Goal: Task Accomplishment & Management: Manage account settings

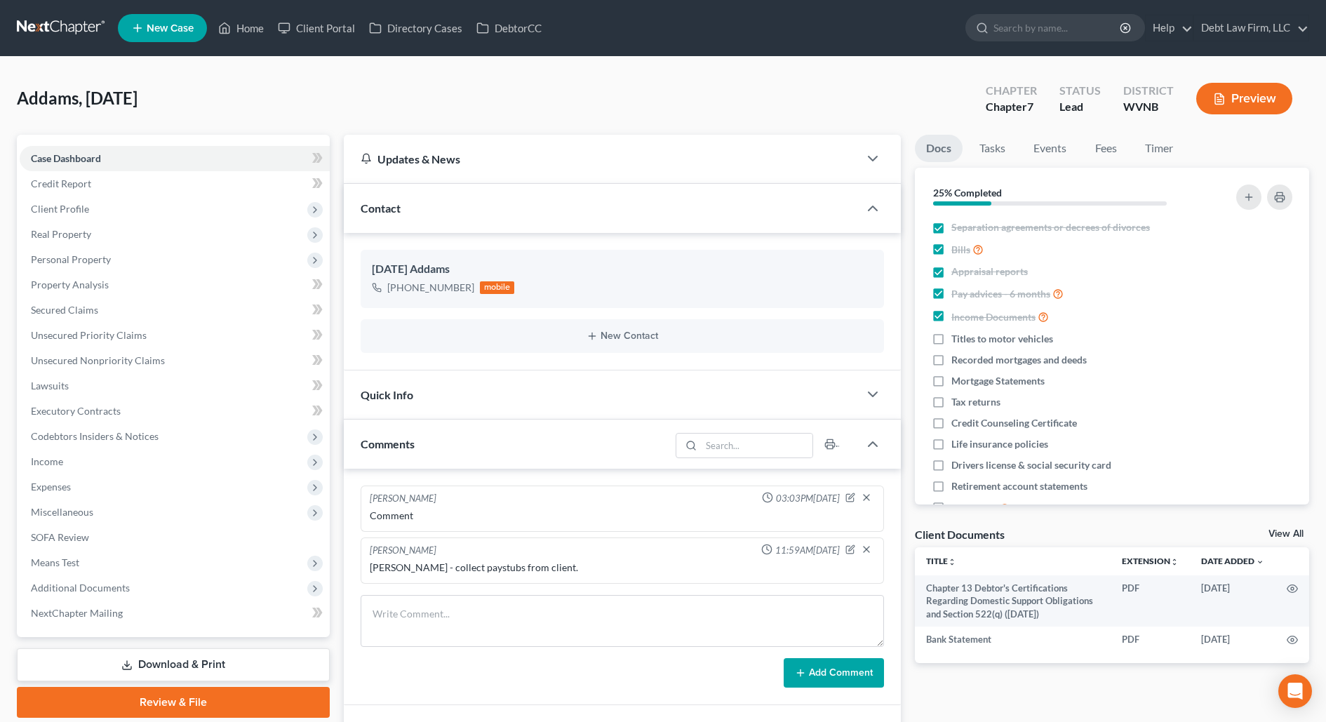
click at [412, 434] on div "Comments" at bounding box center [507, 443] width 327 height 48
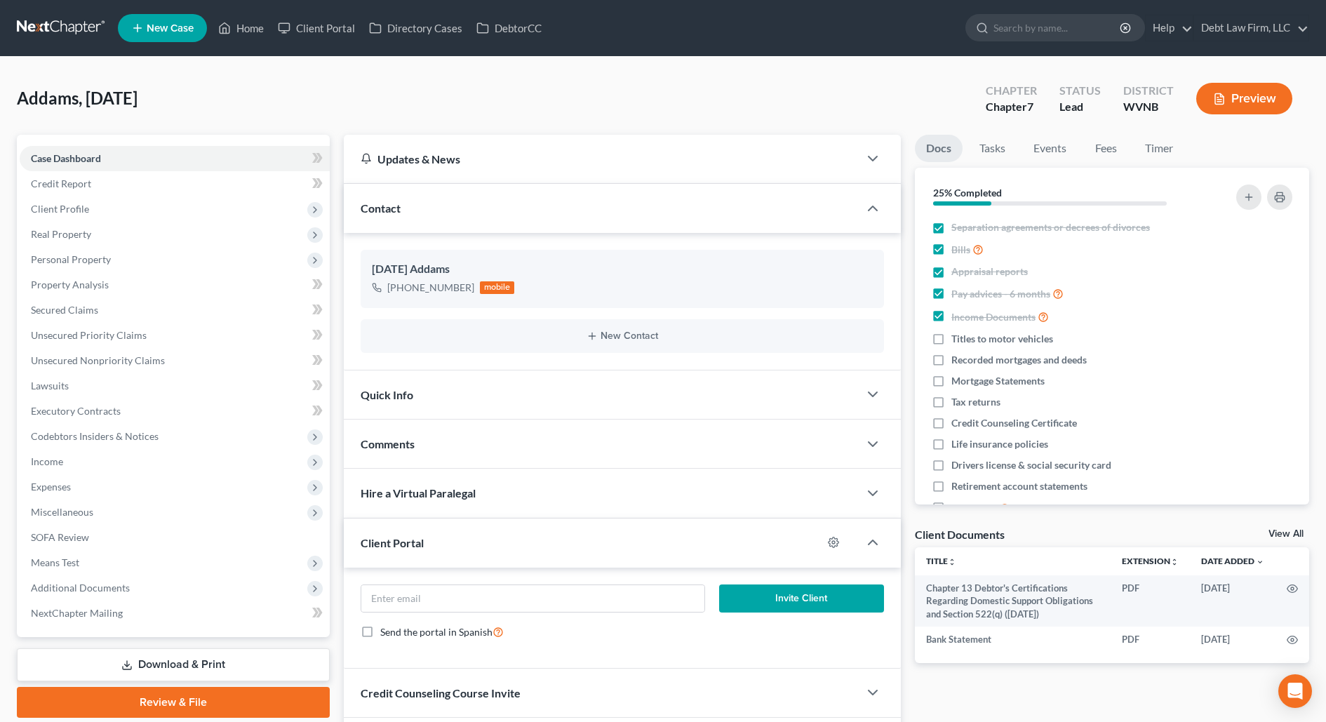
click at [413, 546] on span "Client Portal" at bounding box center [392, 542] width 63 height 13
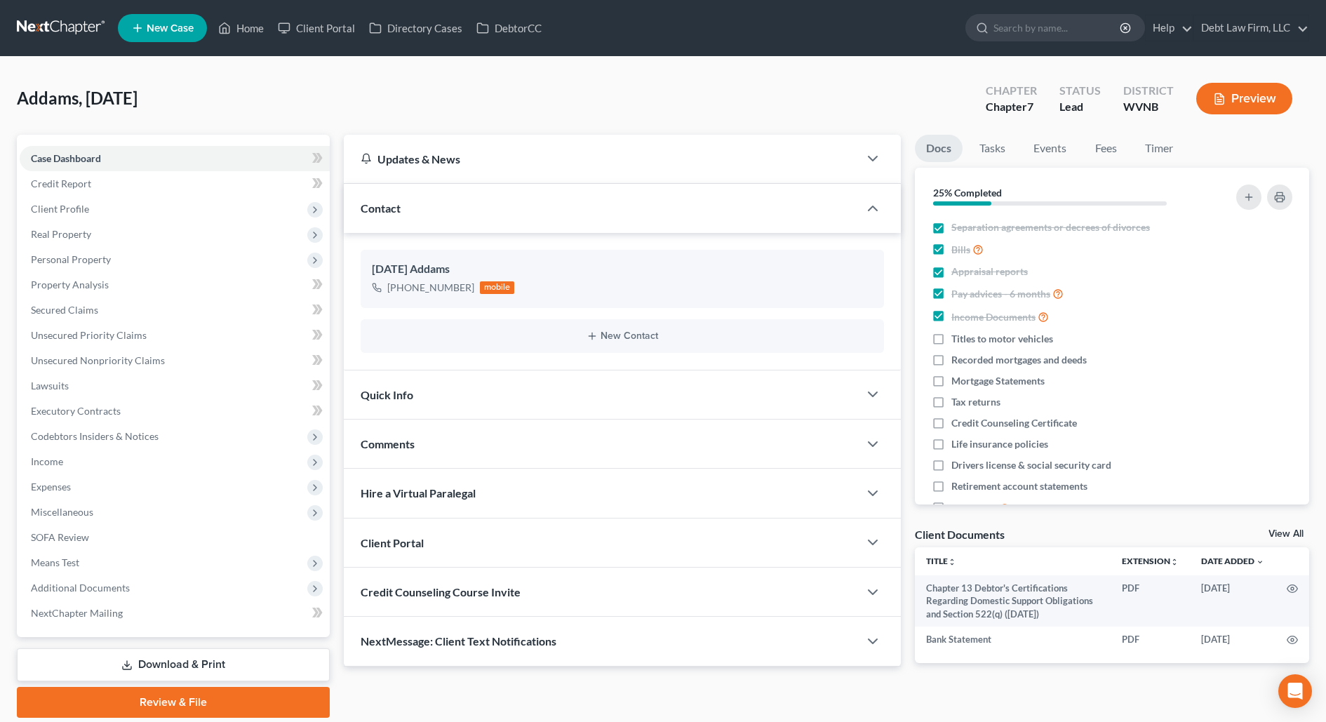
click at [422, 542] on span "Client Portal" at bounding box center [392, 542] width 63 height 13
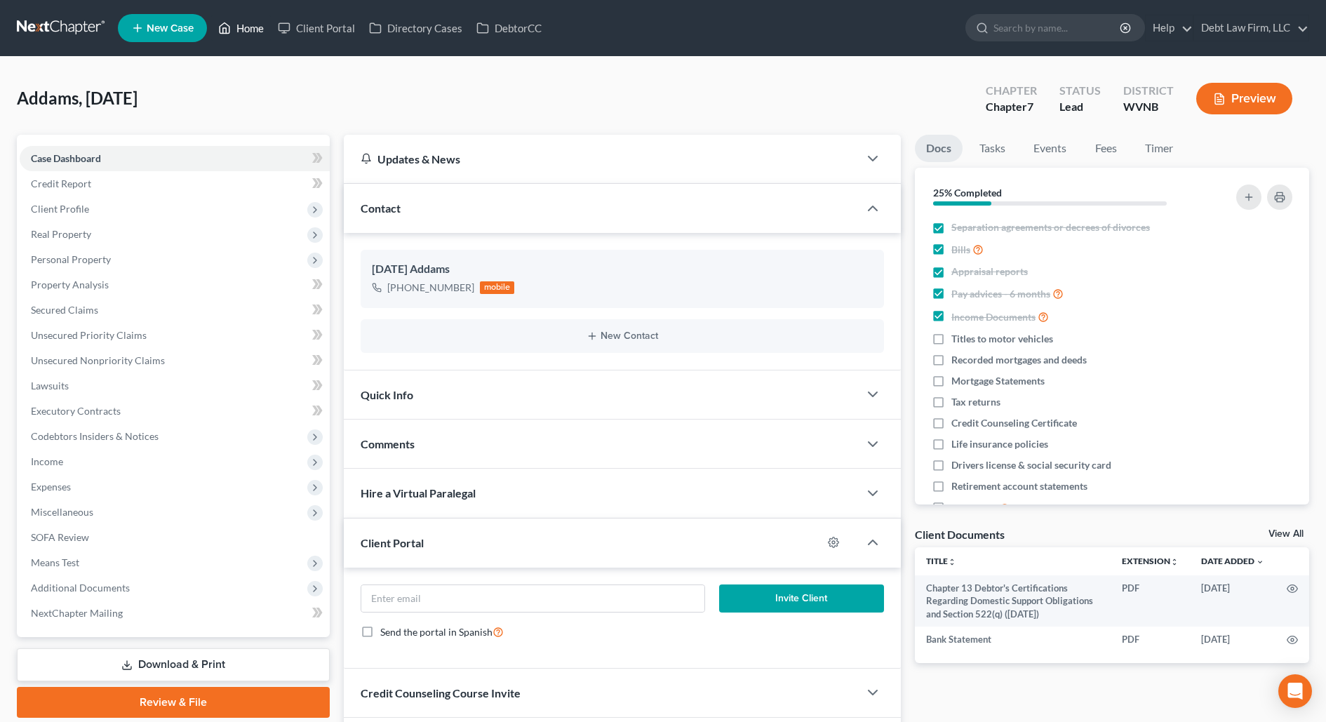
click at [238, 29] on link "Home" at bounding box center [241, 27] width 60 height 25
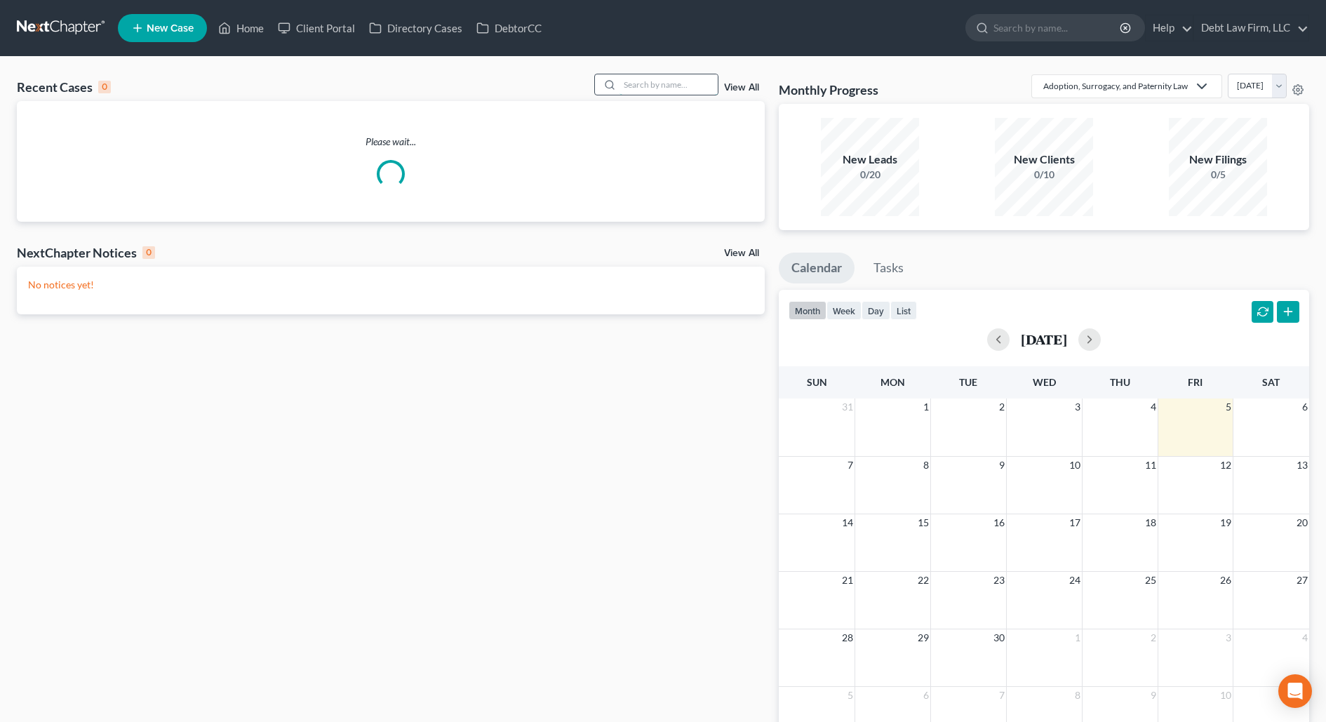
click at [659, 82] on input "search" at bounding box center [668, 84] width 98 height 20
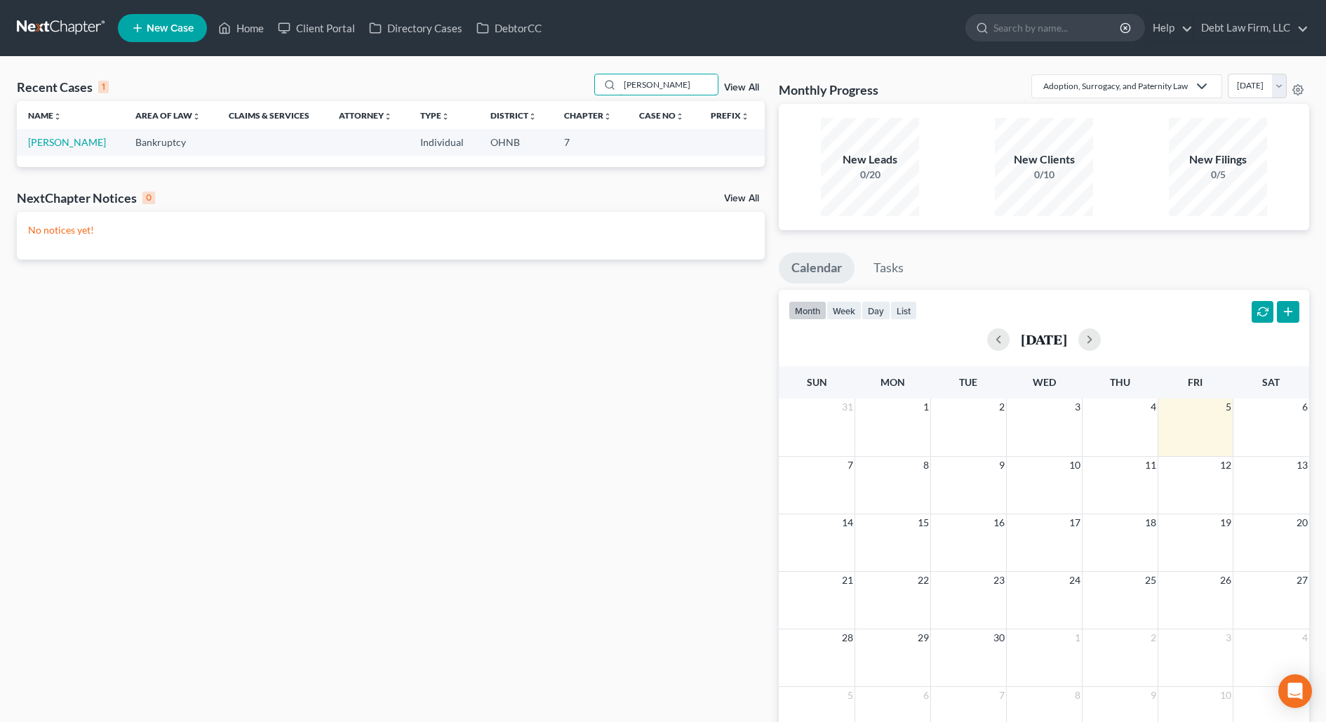
type input "[PERSON_NAME]"
click at [58, 148] on td "[PERSON_NAME]" at bounding box center [70, 142] width 107 height 26
click at [57, 146] on link "[PERSON_NAME]" at bounding box center [67, 142] width 78 height 12
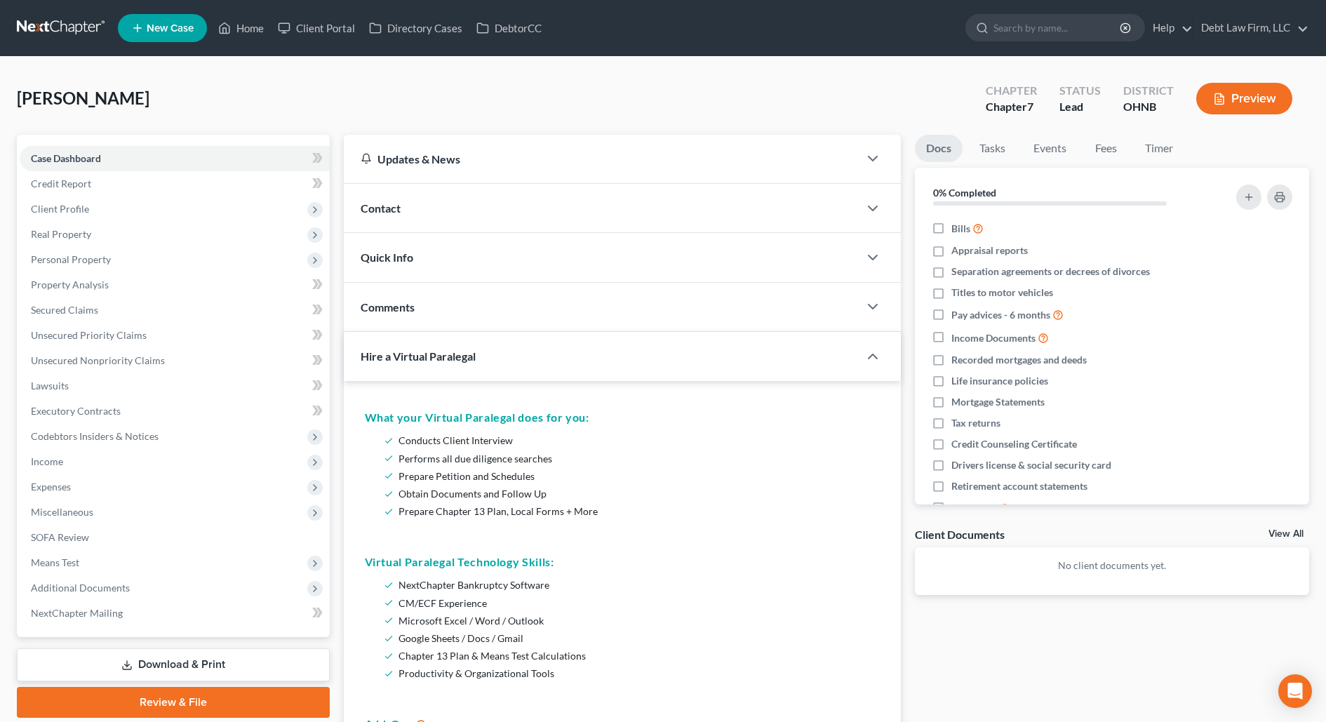
click at [410, 355] on span "Hire a Virtual Paralegal" at bounding box center [418, 355] width 115 height 13
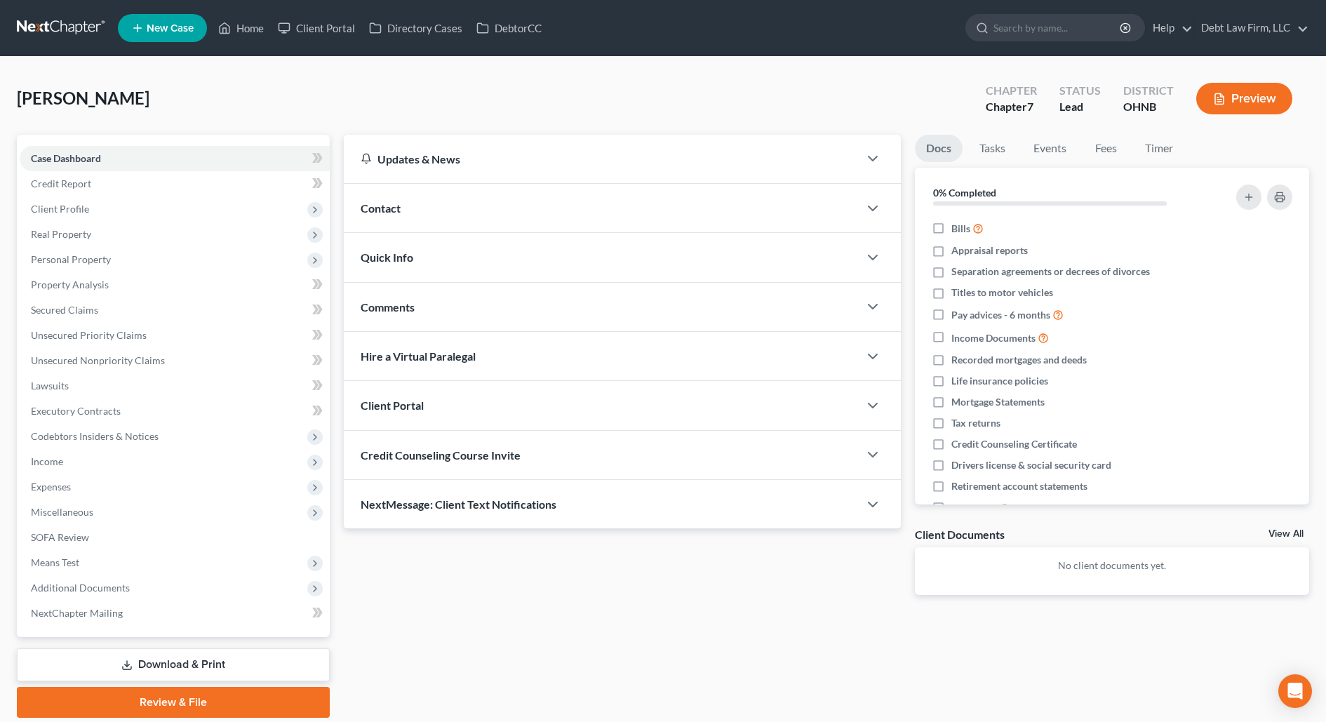
click at [396, 450] on span "Credit Counseling Course Invite" at bounding box center [441, 454] width 160 height 13
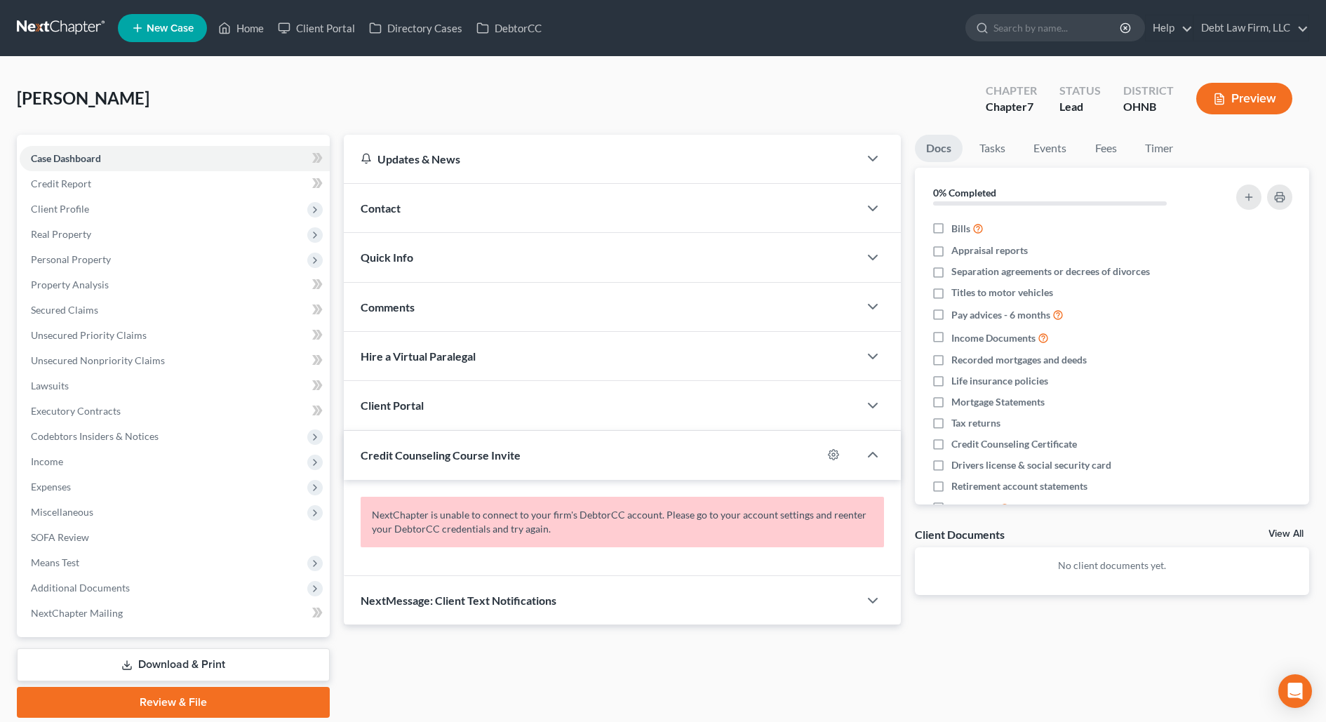
click at [401, 401] on span "Client Portal" at bounding box center [392, 404] width 63 height 13
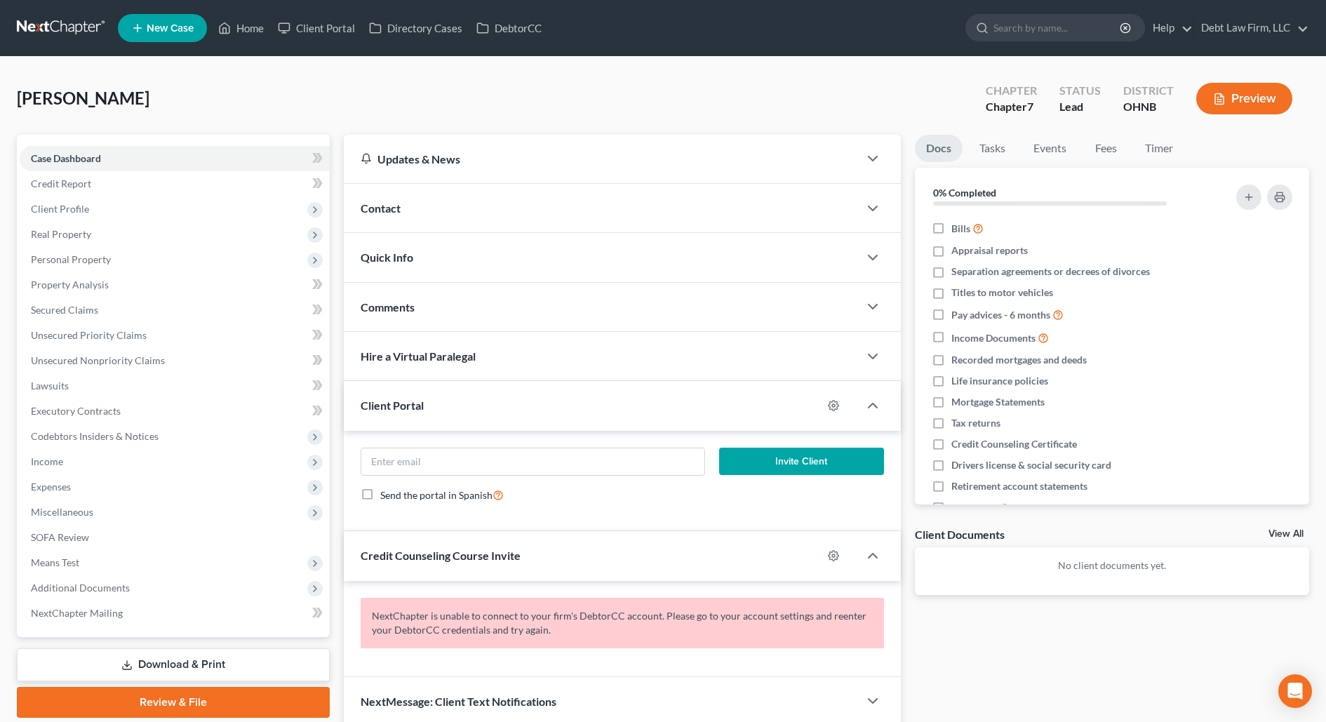
click at [403, 581] on div "NextChapter is unable to connect to your firm's DebtorCC account. Please go to …" at bounding box center [623, 629] width 558 height 96
click at [403, 560] on div "Credit Counseling Course Invite" at bounding box center [583, 555] width 479 height 48
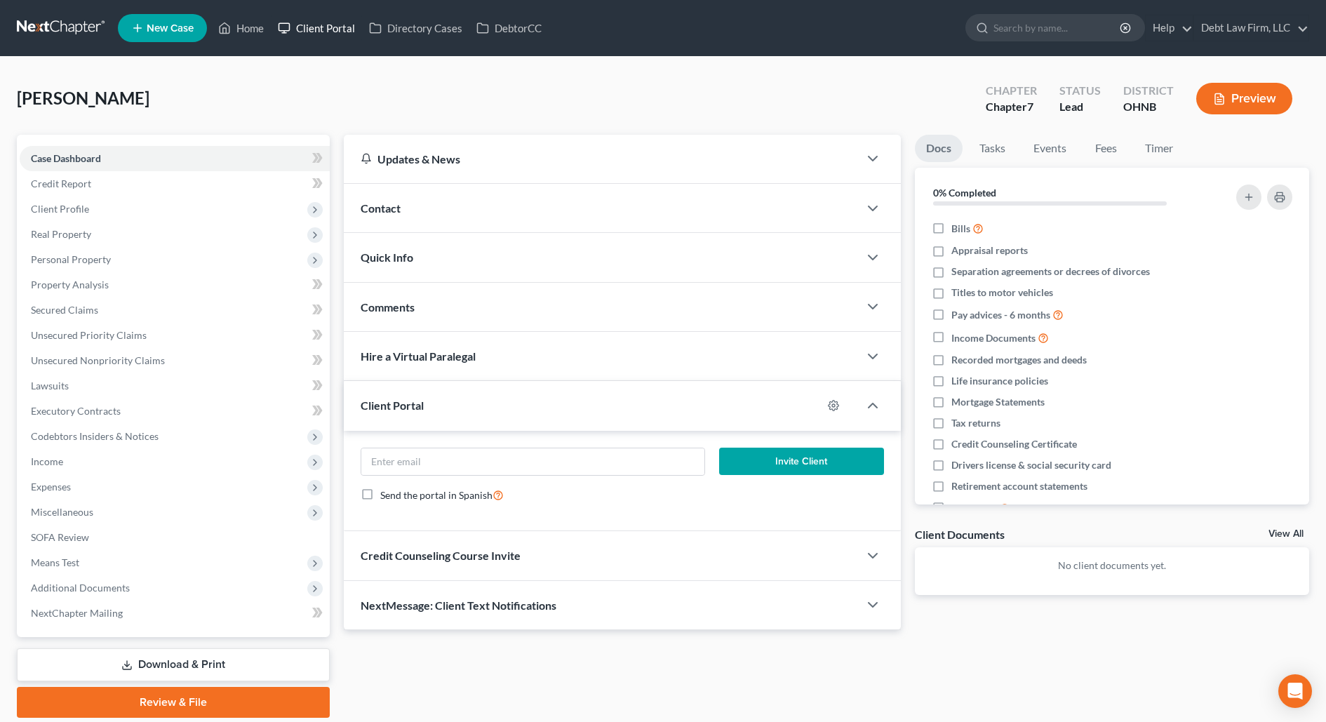
click at [338, 35] on link "Client Portal" at bounding box center [316, 27] width 91 height 25
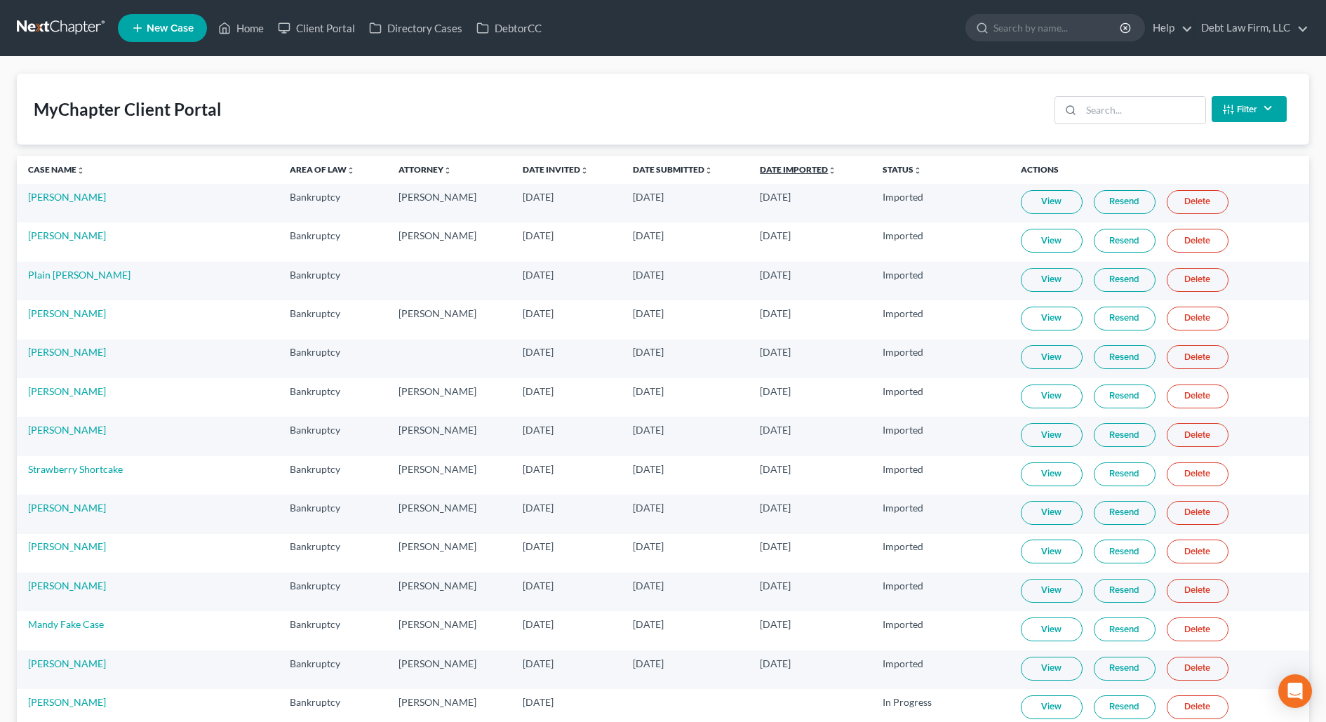
click at [820, 166] on link "Date Imported unfold_more expand_more expand_less" at bounding box center [798, 169] width 76 height 11
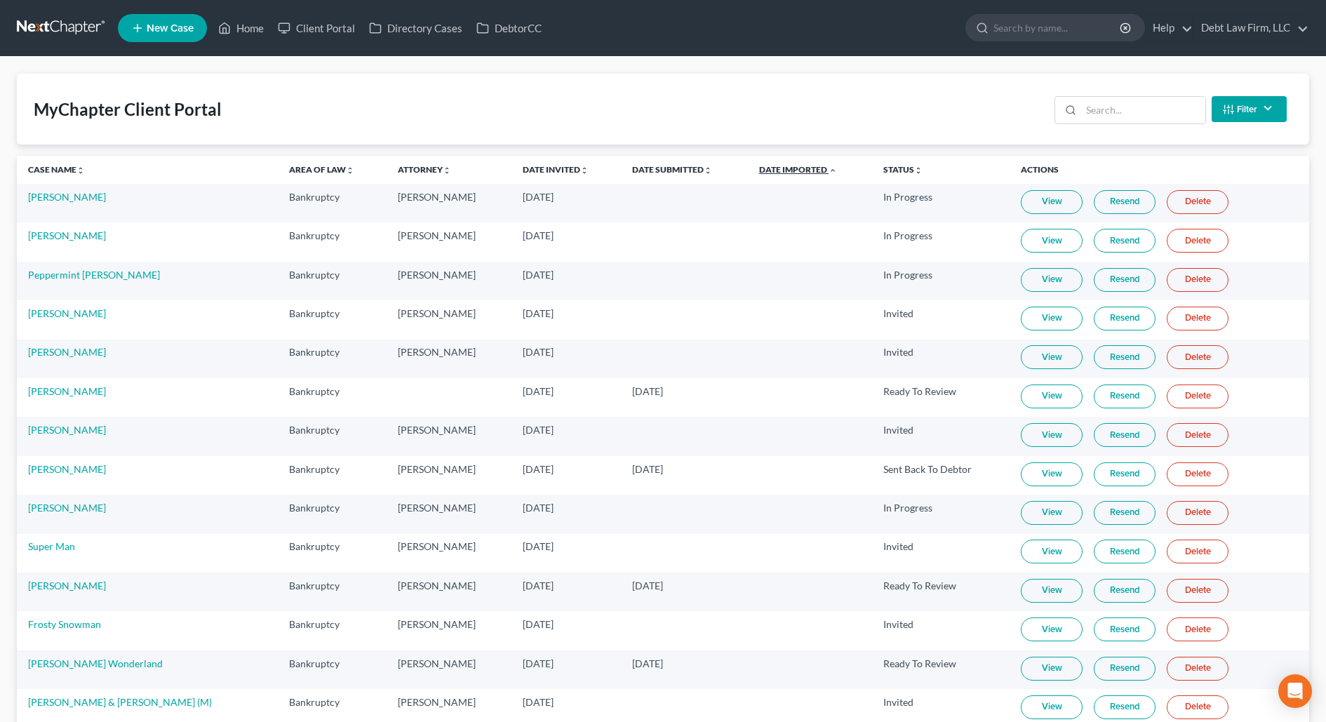
click at [828, 168] on icon "expand_less" at bounding box center [832, 170] width 8 height 8
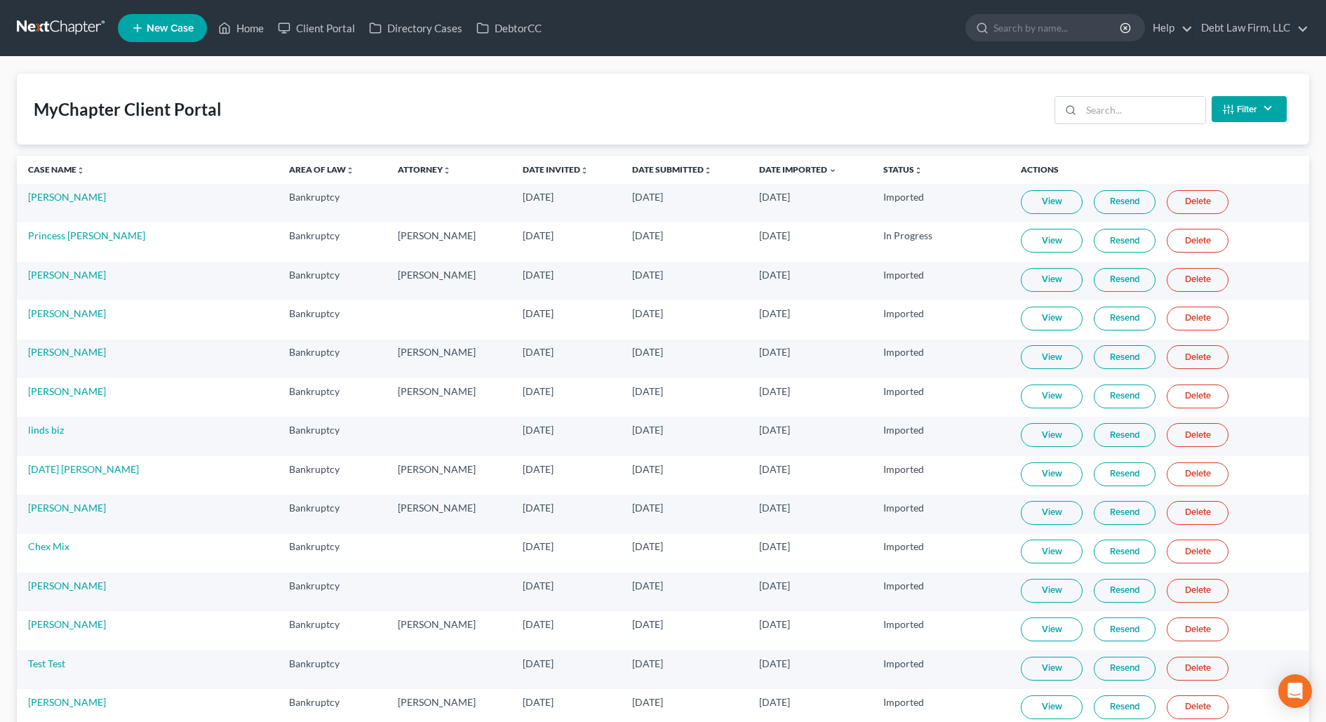
click at [1039, 206] on link "View" at bounding box center [1052, 202] width 62 height 24
click at [1047, 202] on link "View" at bounding box center [1052, 202] width 62 height 24
click at [50, 197] on link "[PERSON_NAME]" at bounding box center [67, 197] width 78 height 12
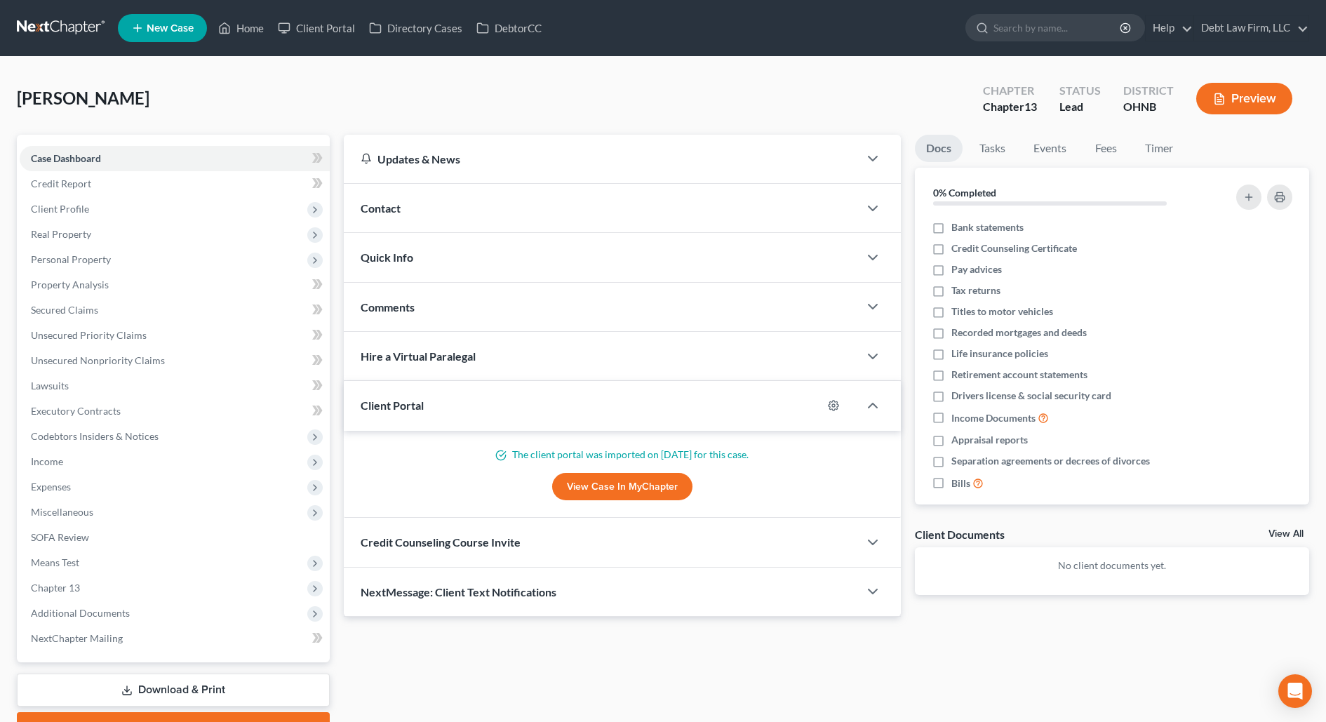
click at [375, 401] on span "Client Portal" at bounding box center [392, 404] width 63 height 13
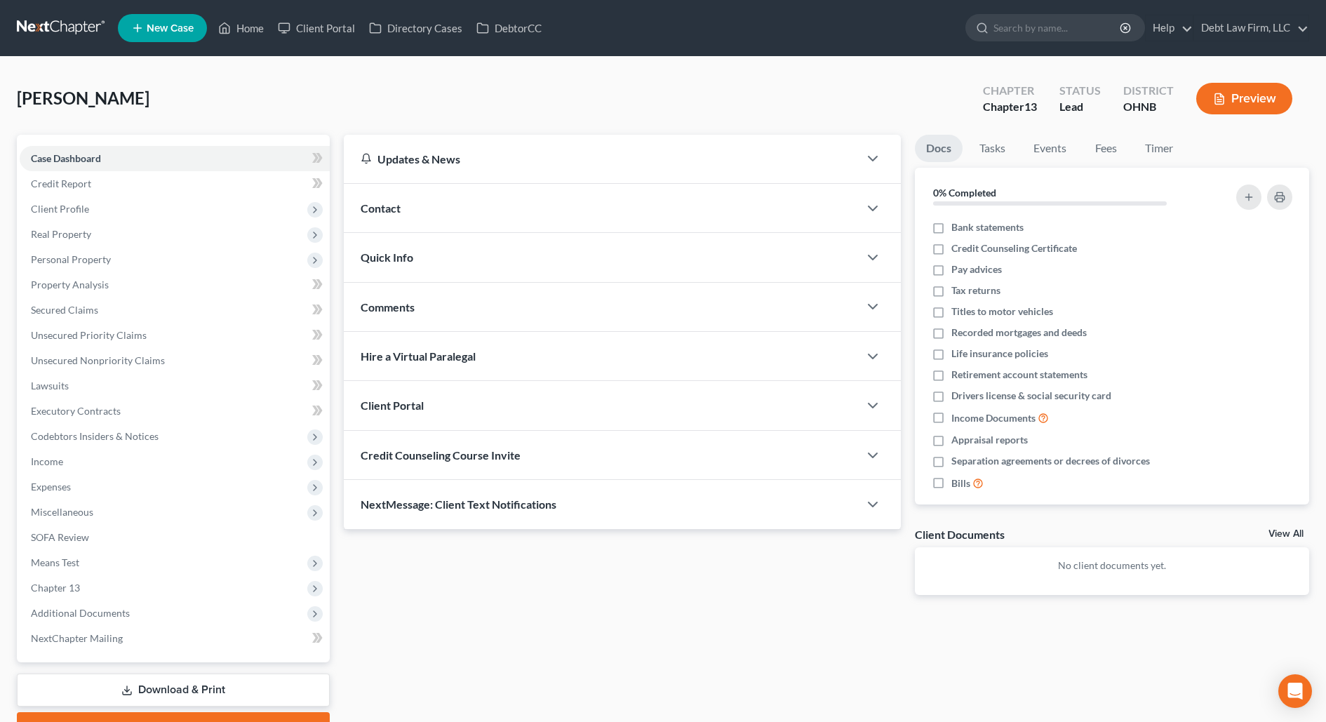
click at [375, 401] on span "Client Portal" at bounding box center [392, 404] width 63 height 13
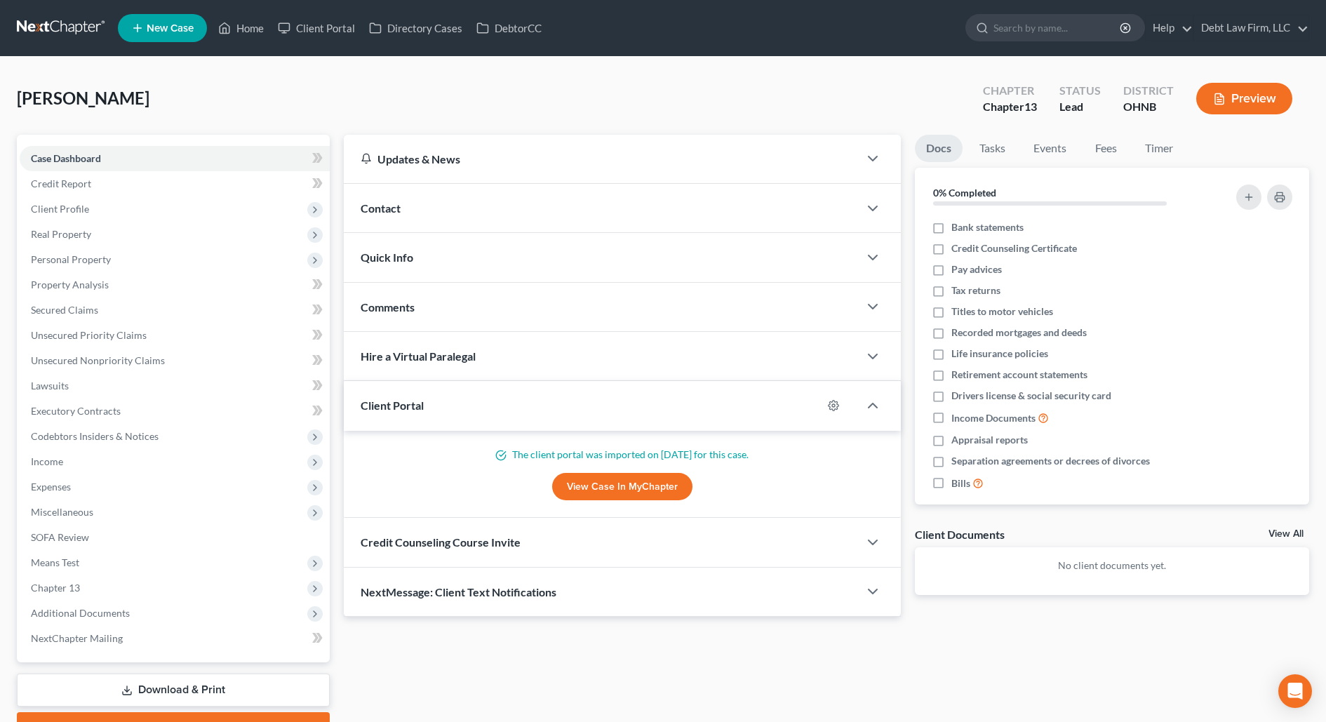
click at [612, 488] on link "View Case in MyChapter" at bounding box center [622, 487] width 140 height 28
